Goal: Transaction & Acquisition: Purchase product/service

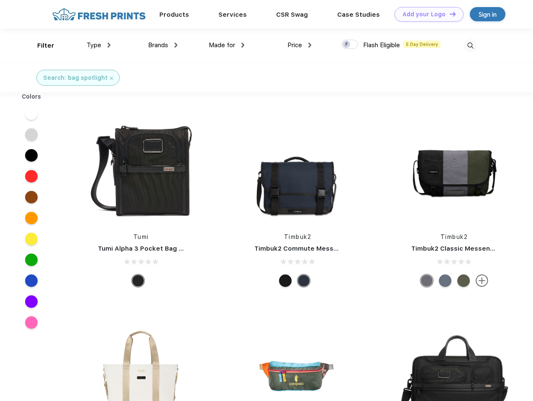
click at [426, 14] on link "Add your Logo Design Tool" at bounding box center [428, 14] width 69 height 15
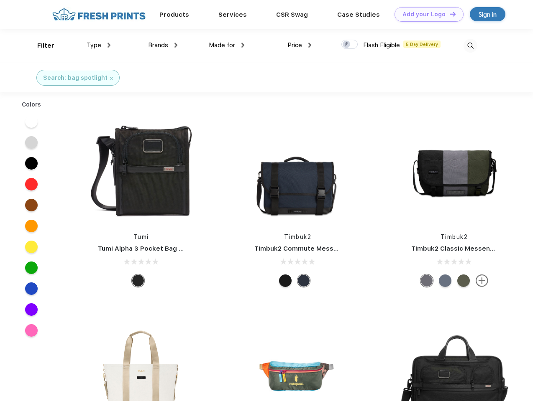
click at [0, 0] on div "Design Tool" at bounding box center [0, 0] width 0 height 0
click at [449, 14] on link "Add your Logo Design Tool" at bounding box center [428, 14] width 69 height 15
click at [40, 46] on div "Filter" at bounding box center [45, 46] width 17 height 10
click at [99, 45] on span "Type" at bounding box center [94, 45] width 15 height 8
click at [163, 45] on span "Brands" at bounding box center [158, 45] width 20 height 8
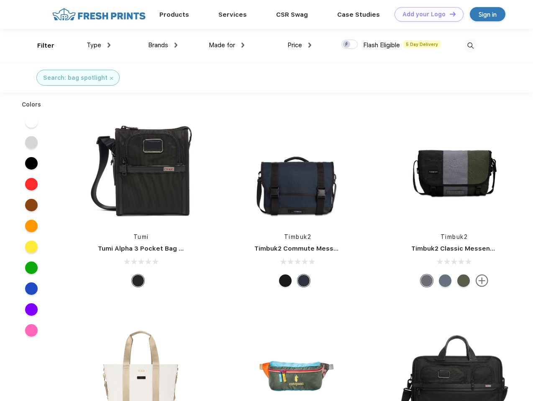
click at [227, 45] on span "Made for" at bounding box center [222, 45] width 26 height 8
click at [299, 45] on span "Price" at bounding box center [294, 45] width 15 height 8
click at [350, 45] on div at bounding box center [349, 44] width 16 height 9
click at [347, 45] on input "checkbox" at bounding box center [343, 41] width 5 height 5
click at [470, 46] on img at bounding box center [470, 46] width 14 height 14
